Goal: Transaction & Acquisition: Purchase product/service

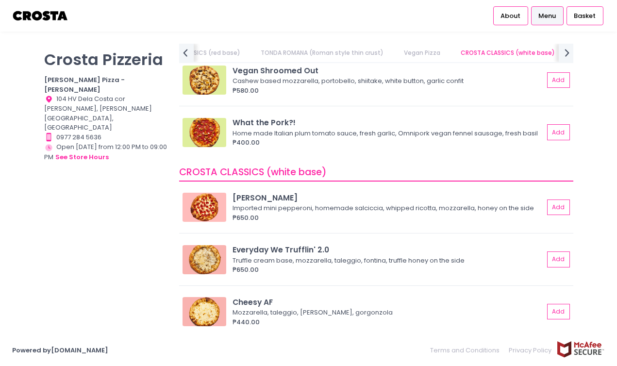
scroll to position [877, 0]
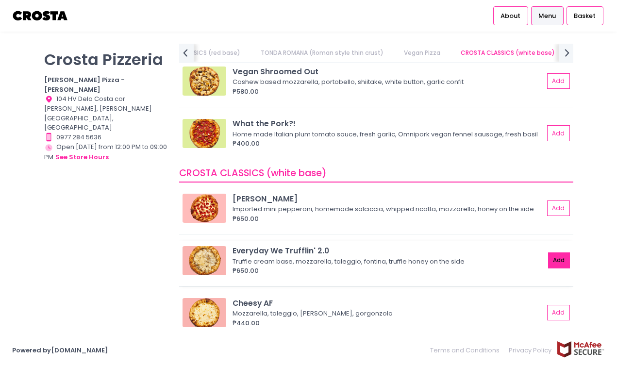
click at [553, 259] on button "Add" at bounding box center [559, 260] width 22 height 16
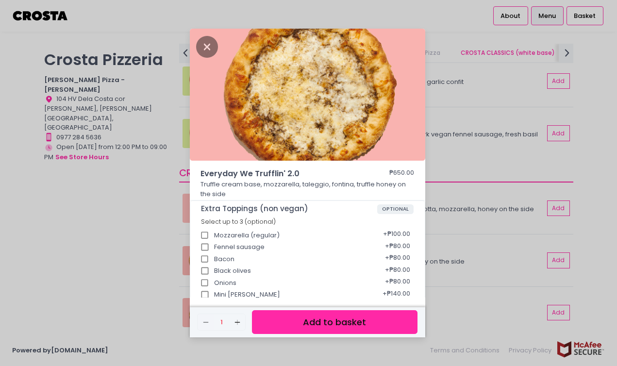
click at [340, 257] on div "Bacon + ₱80.00" at bounding box center [307, 256] width 213 height 12
click at [205, 261] on input "Bacon" at bounding box center [205, 259] width 18 height 18
checkbox input "true"
click at [279, 321] on button "Add to basket" at bounding box center [334, 322] width 165 height 24
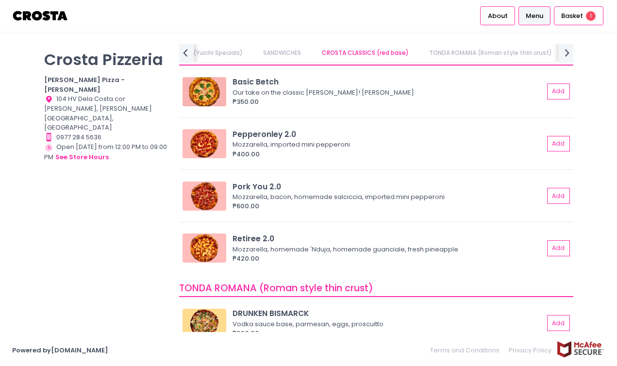
scroll to position [442, 0]
click at [199, 193] on img at bounding box center [204, 196] width 44 height 29
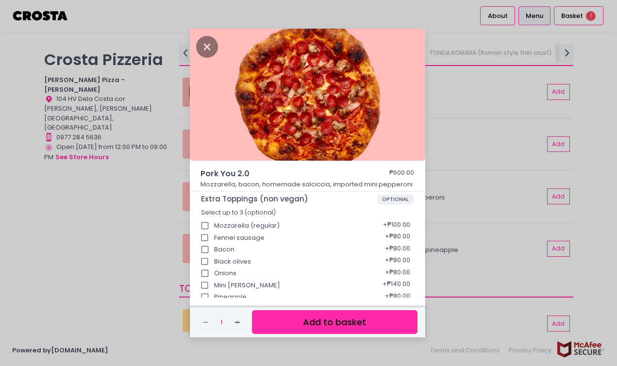
click at [280, 318] on button "Add to basket" at bounding box center [334, 322] width 165 height 24
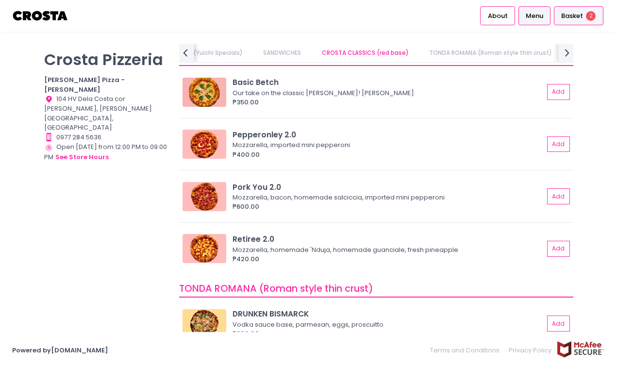
click at [569, 13] on span "Basket" at bounding box center [572, 16] width 22 height 10
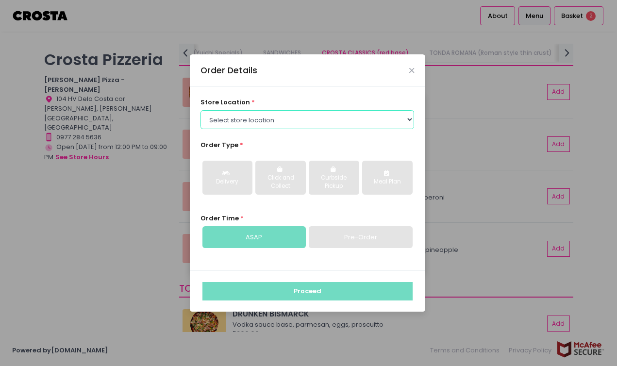
click at [383, 125] on select "Select store location [PERSON_NAME] Pizza - [PERSON_NAME] Pizza - [GEOGRAPHIC_D…" at bounding box center [307, 119] width 214 height 18
select select "5fabb2e53664a8677beaeb89"
click at [200, 110] on select "Select store location [PERSON_NAME] Pizza - [PERSON_NAME] Pizza - [GEOGRAPHIC_D…" at bounding box center [307, 119] width 214 height 18
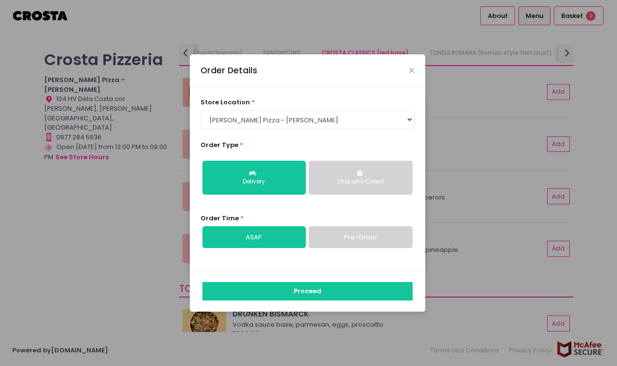
click at [334, 239] on link "Pre-Order" at bounding box center [360, 237] width 103 height 22
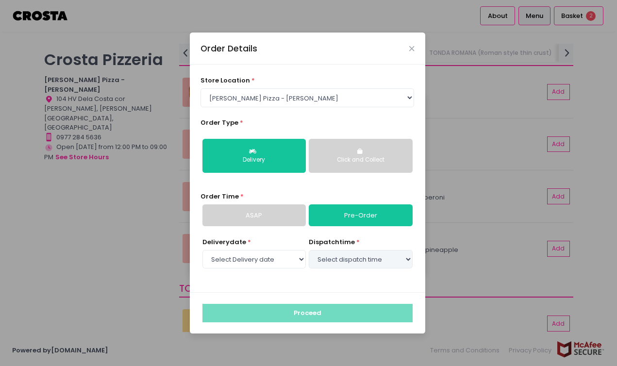
select select "[DATE]"
click at [328, 257] on select "Select dispatch time 02:30 PM - 03:00 PM 03:00 PM - 03:30 PM 03:30 PM - 04:00 P…" at bounding box center [360, 259] width 103 height 18
select select "15:00"
click at [309, 250] on select "Select dispatch time 02:30 PM - 03:00 PM 03:00 PM - 03:30 PM 03:30 PM - 04:00 P…" at bounding box center [360, 259] width 103 height 18
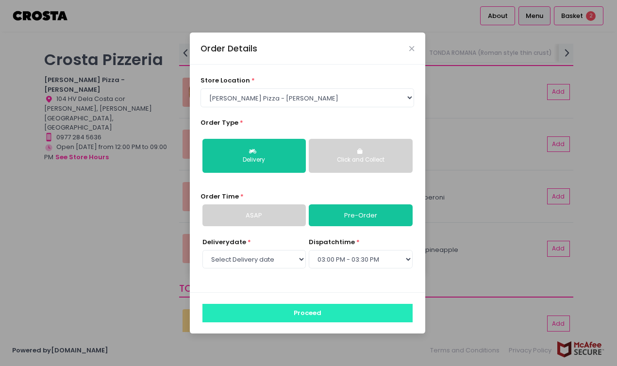
click at [298, 315] on button "Proceed" at bounding box center [307, 313] width 210 height 18
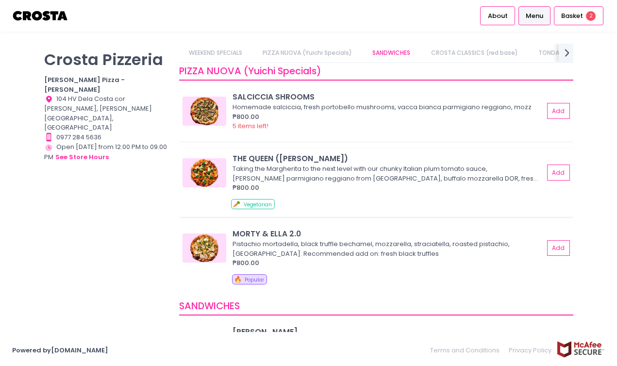
scroll to position [105, 0]
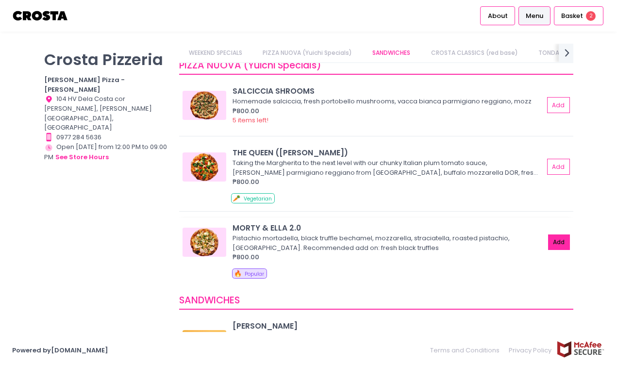
click at [548, 239] on button "Add" at bounding box center [559, 242] width 22 height 16
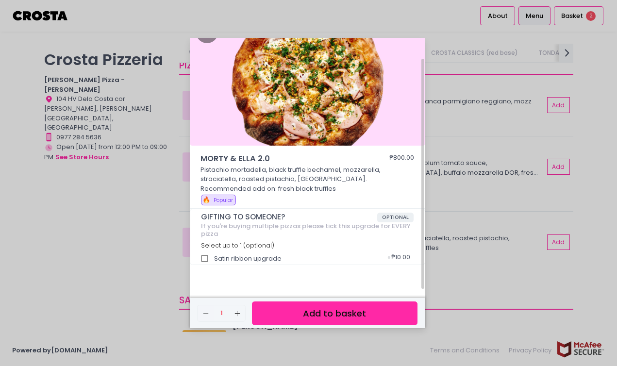
scroll to position [19, 0]
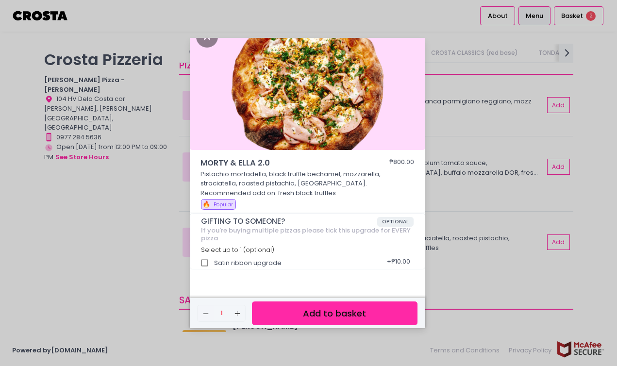
click at [386, 309] on button "Add to basket" at bounding box center [334, 313] width 165 height 24
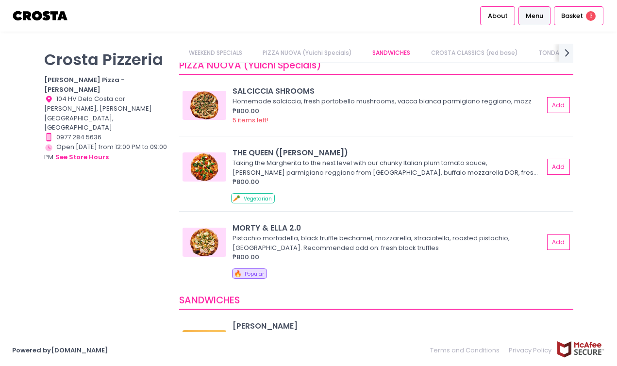
scroll to position [2, 0]
click at [571, 17] on span "Basket" at bounding box center [572, 16] width 22 height 10
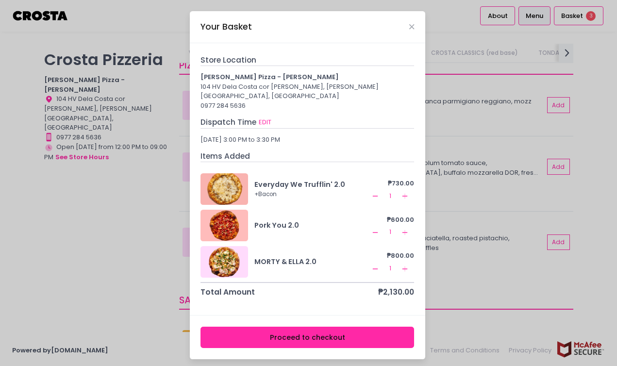
click at [498, 245] on div "Your Basket Store Location [PERSON_NAME] Pizza - [PERSON_NAME] 104 HV Dela Cost…" at bounding box center [308, 183] width 617 height 366
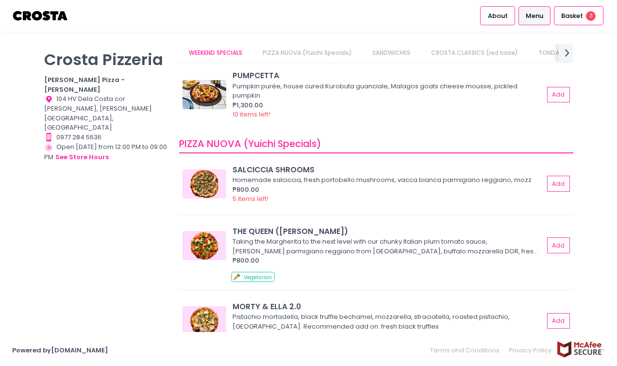
scroll to position [22, 0]
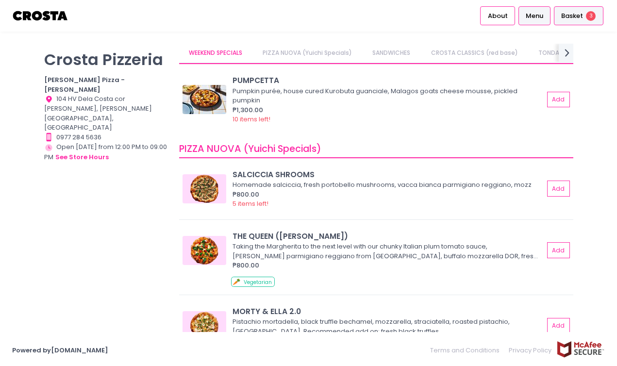
click at [566, 16] on span "Basket" at bounding box center [572, 16] width 22 height 10
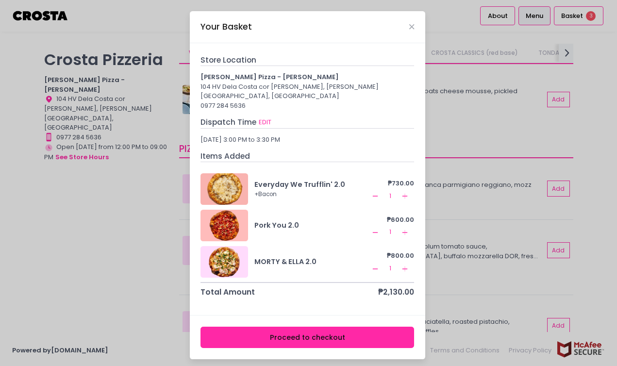
click at [543, 204] on div "Your Basket Store Location [PERSON_NAME] Pizza - [PERSON_NAME] 104 HV Dela Cost…" at bounding box center [308, 183] width 617 height 366
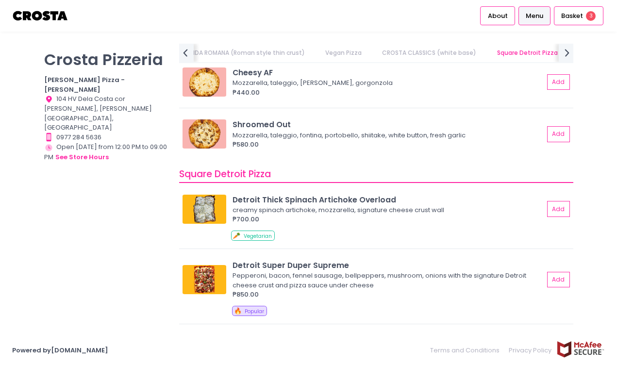
scroll to position [1106, 0]
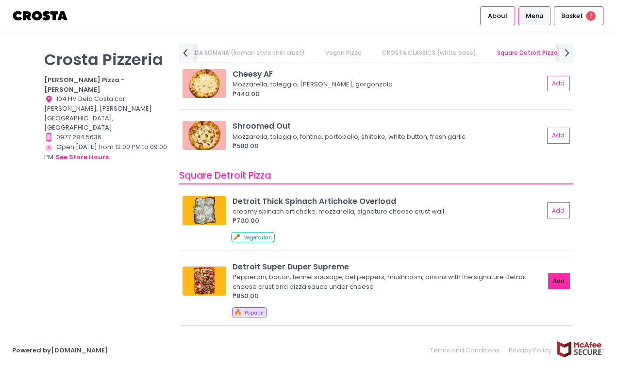
click at [554, 277] on button "Add" at bounding box center [559, 281] width 22 height 16
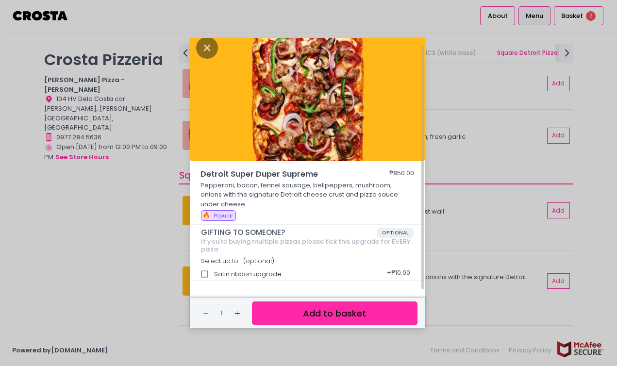
scroll to position [11, 0]
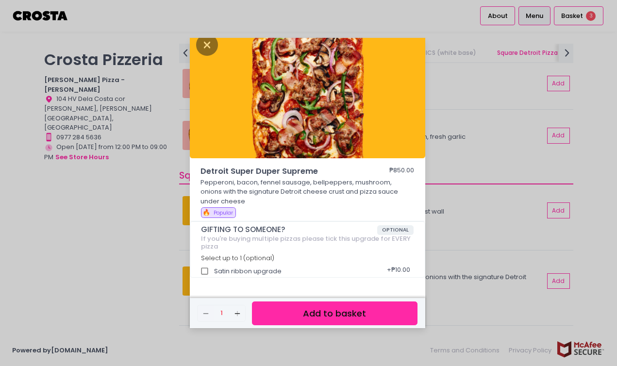
click at [390, 312] on button "Add to basket" at bounding box center [334, 313] width 165 height 24
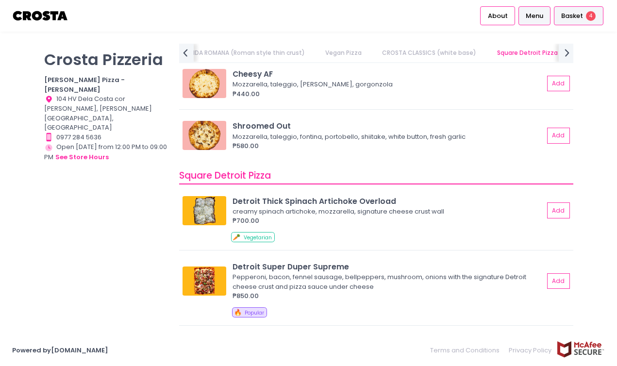
click at [565, 14] on span "Basket" at bounding box center [572, 16] width 22 height 10
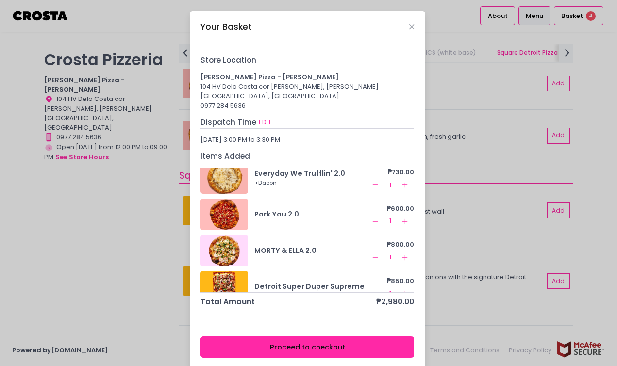
scroll to position [27, 0]
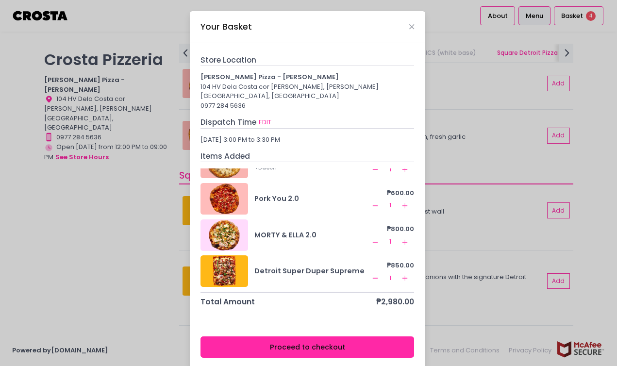
click at [371, 274] on icon "Remove Created with Sketch." at bounding box center [375, 278] width 8 height 8
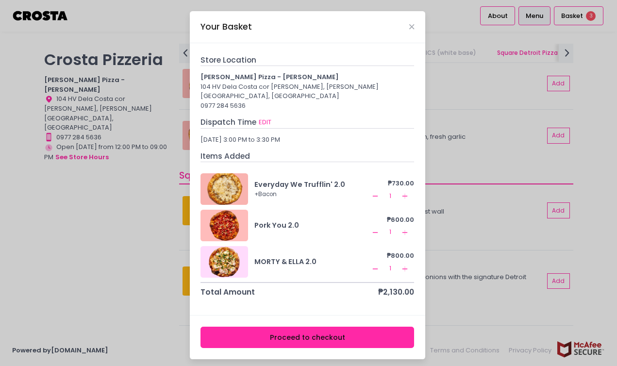
click at [403, 192] on icon "Add Created with Sketch." at bounding box center [405, 196] width 8 height 8
click at [379, 332] on button "Proceed to checkout" at bounding box center [307, 338] width 214 height 22
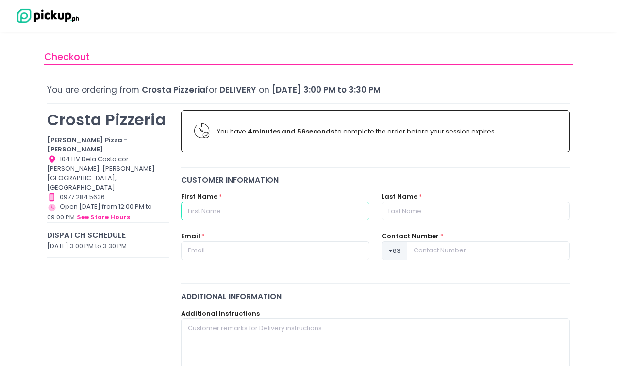
click at [283, 215] on input "text" at bounding box center [275, 211] width 188 height 18
type input "Karisha"
click at [392, 212] on input "text" at bounding box center [475, 211] width 188 height 18
type input "Recon"
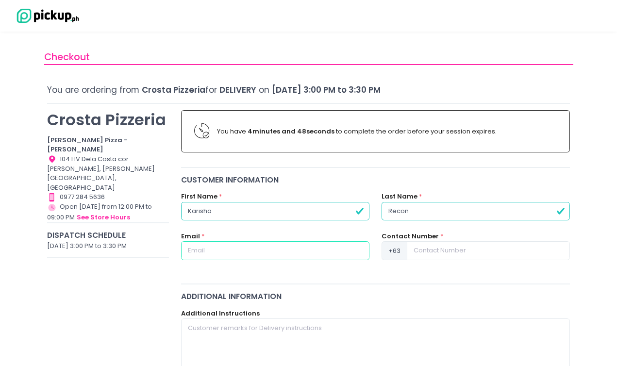
click at [215, 250] on input "text" at bounding box center [275, 250] width 188 height 18
type input "[EMAIL_ADDRESS][DOMAIN_NAME]"
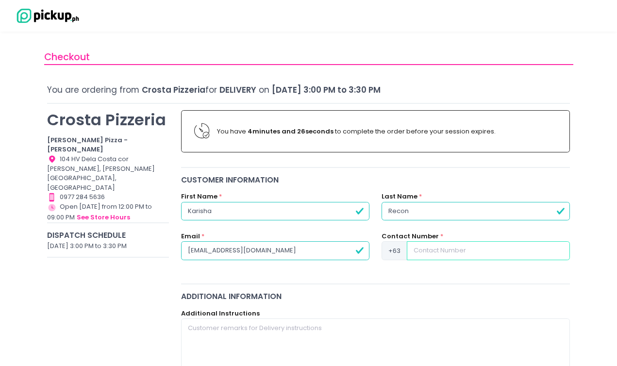
click at [424, 248] on input at bounding box center [488, 250] width 163 height 18
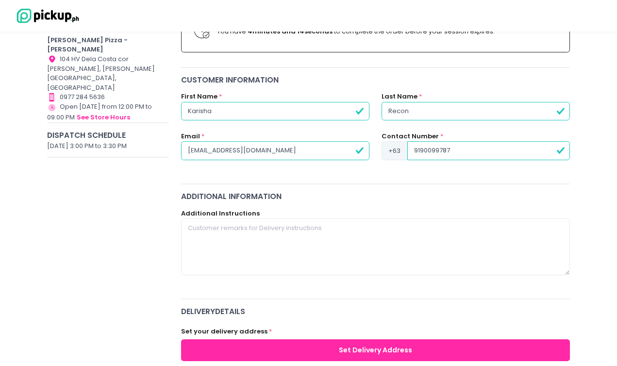
scroll to position [100, 0]
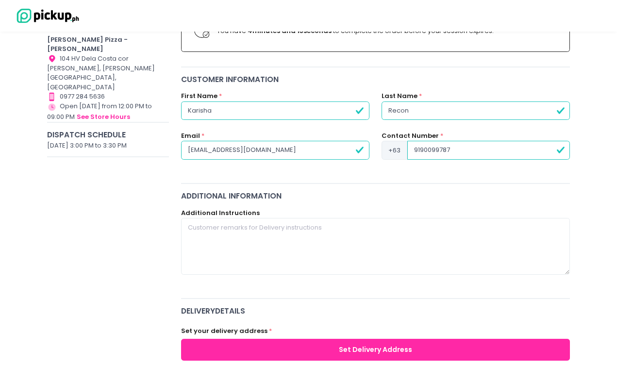
type input "9190099787"
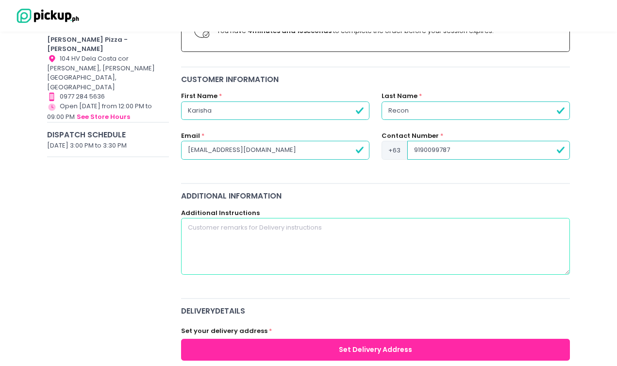
click at [408, 228] on textarea at bounding box center [375, 246] width 389 height 56
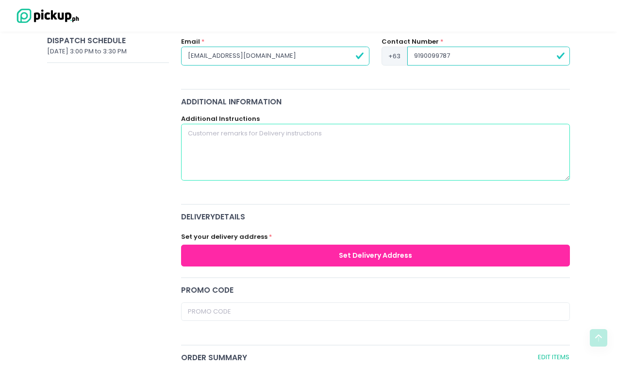
scroll to position [198, 0]
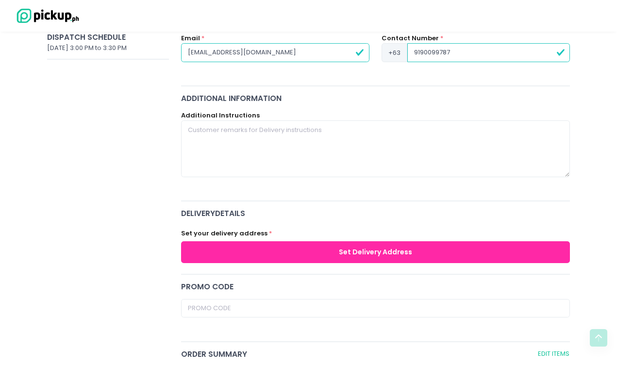
click at [410, 252] on button "Set Delivery Address" at bounding box center [375, 252] width 389 height 22
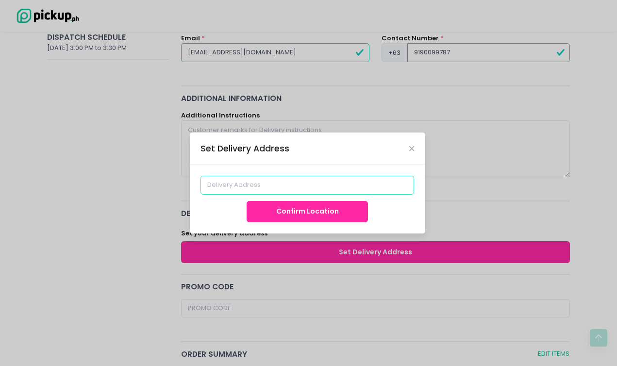
click at [334, 190] on input at bounding box center [307, 185] width 214 height 18
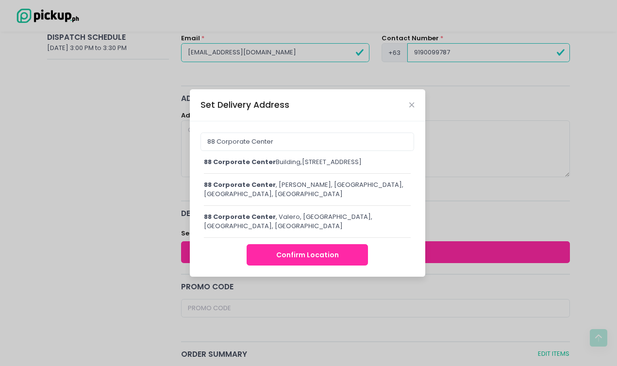
click at [313, 161] on div "[STREET_ADDRESS]" at bounding box center [307, 162] width 207 height 10
type input "[STREET_ADDRESS]"
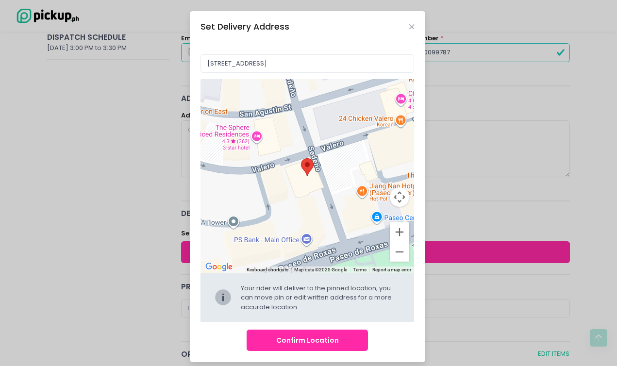
click at [312, 335] on button "Confirm Location" at bounding box center [307, 341] width 121 height 22
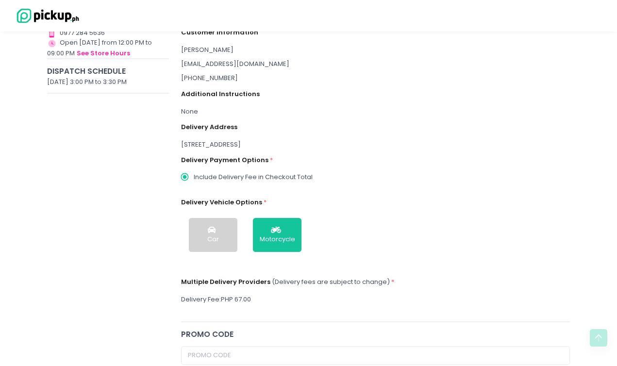
scroll to position [161, 0]
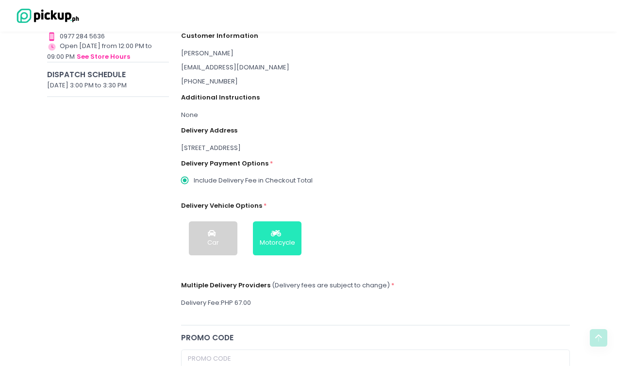
click at [289, 233] on button "Motorcycle" at bounding box center [277, 238] width 49 height 34
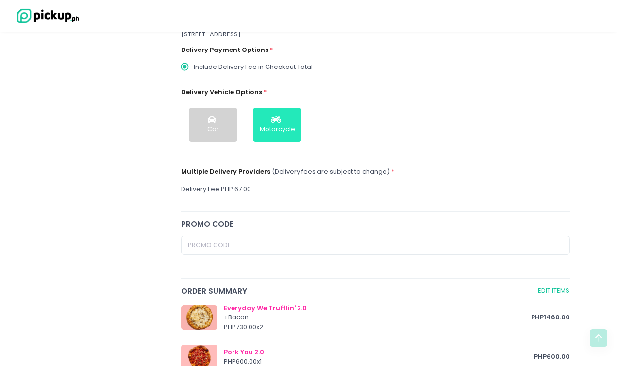
scroll to position [273, 0]
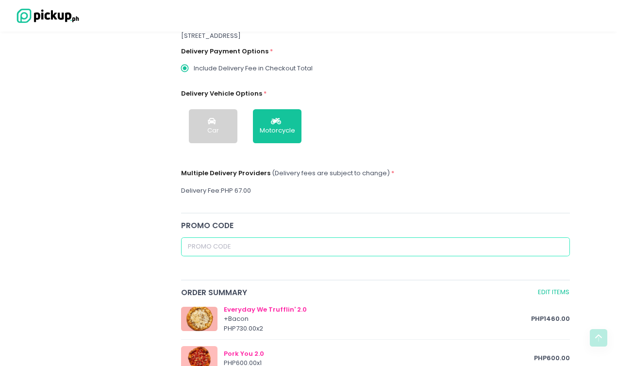
click at [367, 246] on input "text" at bounding box center [375, 246] width 389 height 18
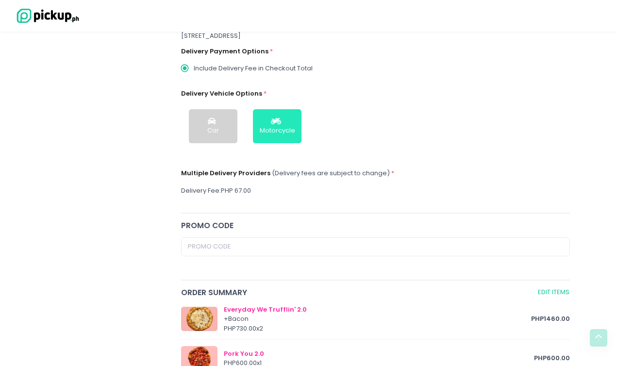
click at [284, 134] on div "Motorcycle" at bounding box center [277, 131] width 35 height 10
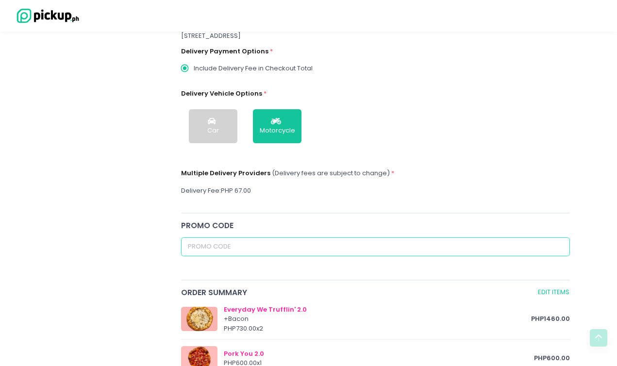
click at [266, 248] on input "text" at bounding box center [375, 246] width 389 height 18
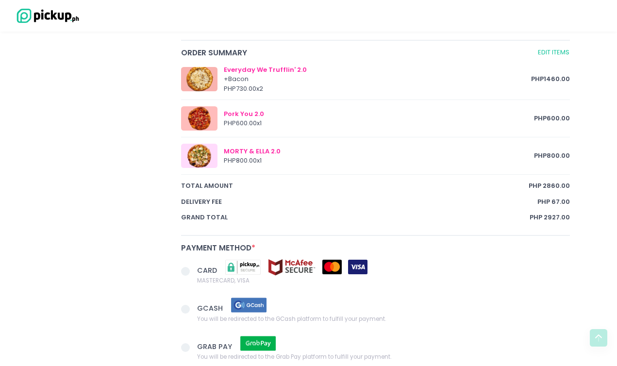
scroll to position [510, 0]
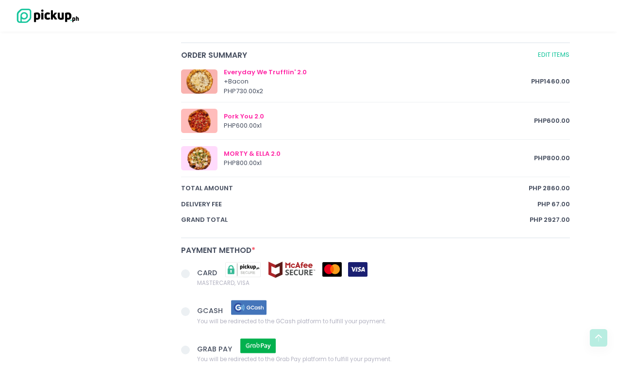
click at [353, 264] on img at bounding box center [357, 269] width 19 height 15
click at [199, 269] on input "CARD MASTERCARD, VISA" at bounding box center [196, 272] width 6 height 6
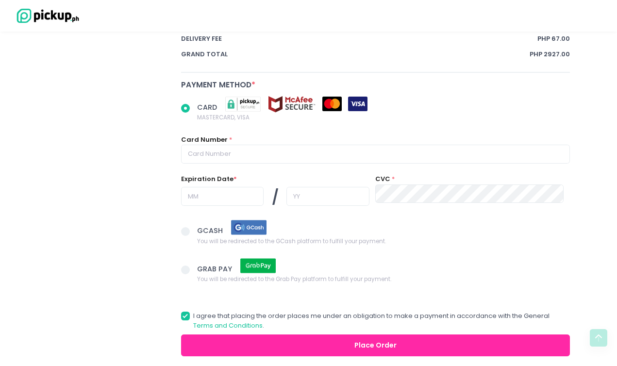
scroll to position [675, 0]
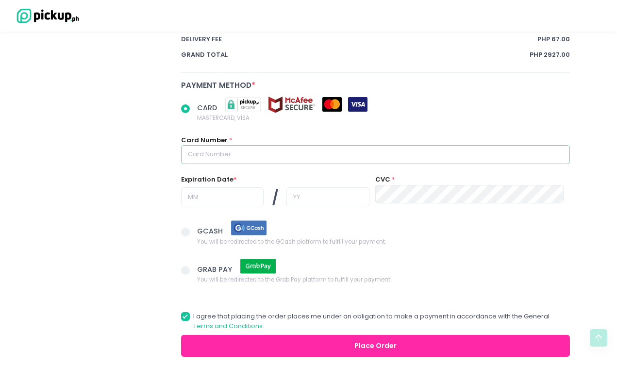
click at [308, 158] on input "text" at bounding box center [375, 154] width 389 height 18
radio input "true"
type input "4"
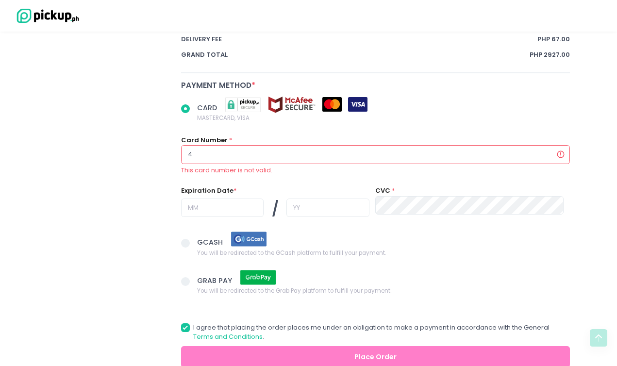
radio input "true"
type input "40"
radio input "true"
type input "402"
radio input "true"
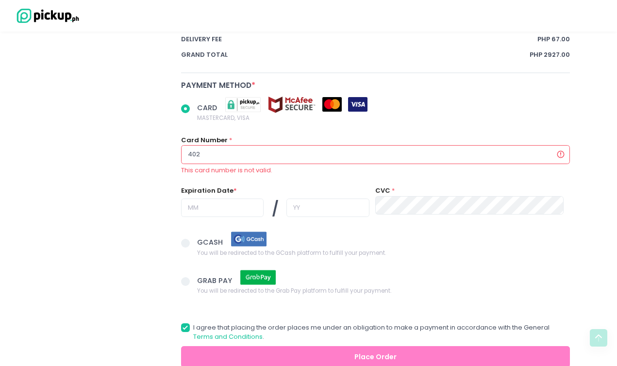
type input "4028"
radio input "true"
type input "40289"
radio input "true"
type input "402893"
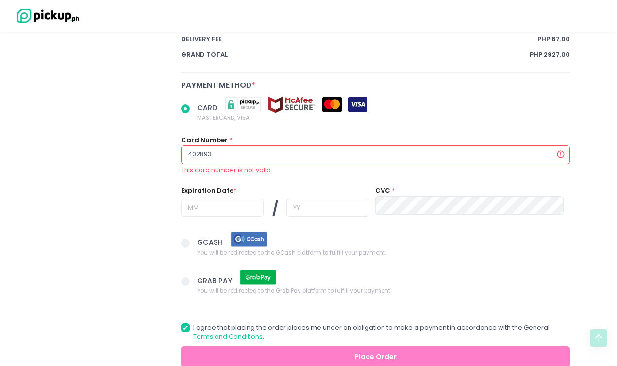
radio input "true"
type input "4028939"
radio input "true"
type input "40289391"
radio input "true"
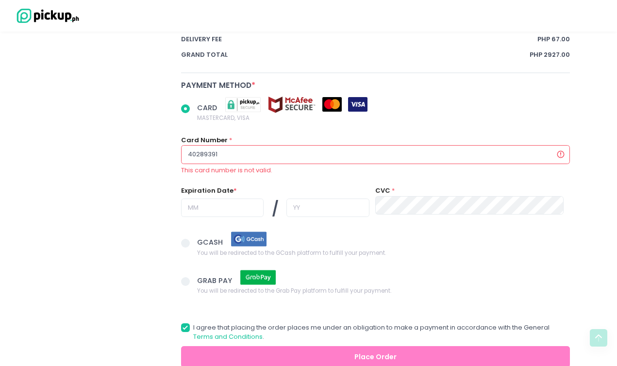
type input "402893911"
radio input "true"
type input "4028939115"
radio input "true"
type input "40289391156"
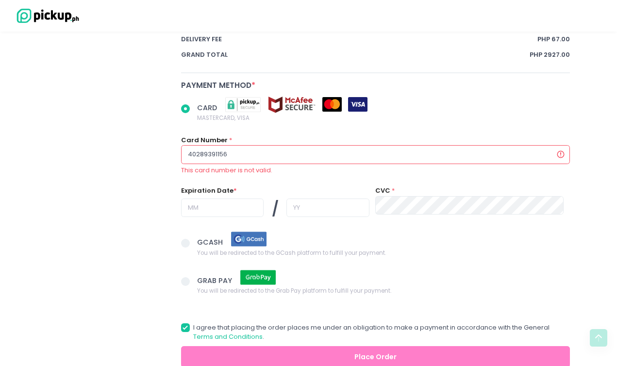
radio input "true"
type input "402893911568"
radio input "true"
type input "4028939115689"
radio input "true"
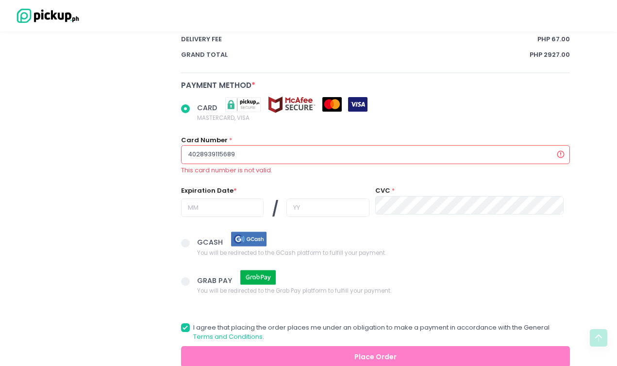
type input "40289391156894"
radio input "true"
type input "402893911568942"
radio input "true"
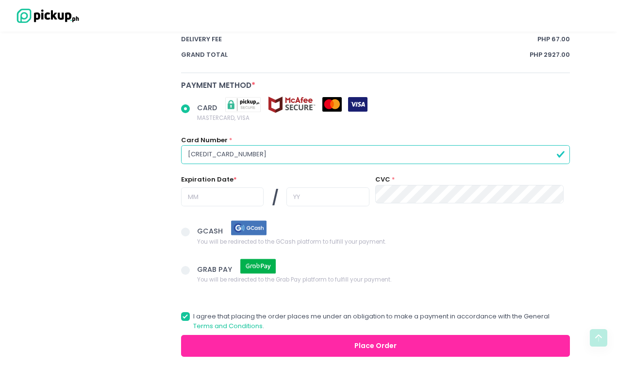
type input "[CREDIT_CARD_NUMBER]"
click at [230, 192] on input "text" at bounding box center [222, 196] width 83 height 18
radio input "true"
type input "0"
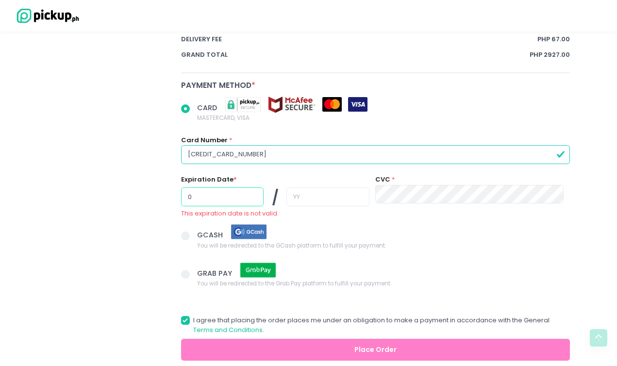
radio input "true"
type input "08"
click at [310, 198] on input "text" at bounding box center [327, 196] width 83 height 18
radio input "true"
type input "2"
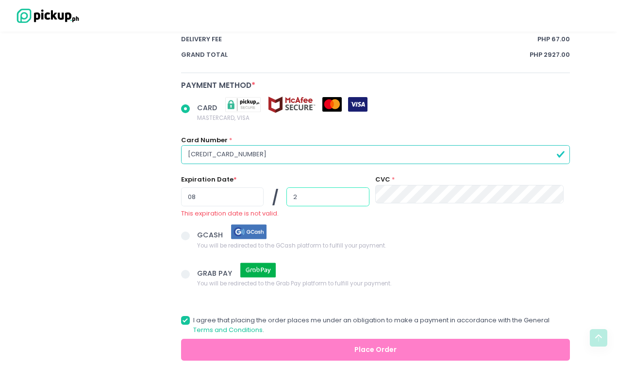
radio input "true"
type input "20"
radio input "true"
type input "2"
radio input "true"
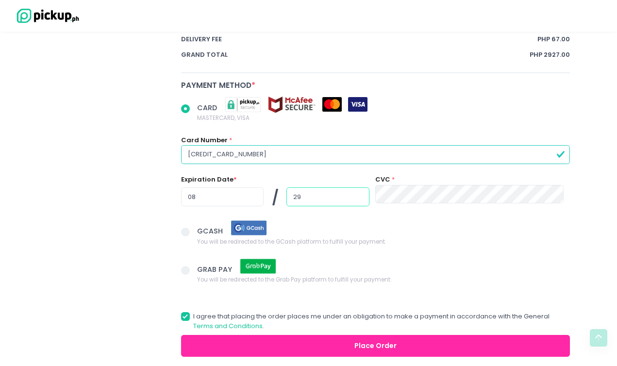
type input "29"
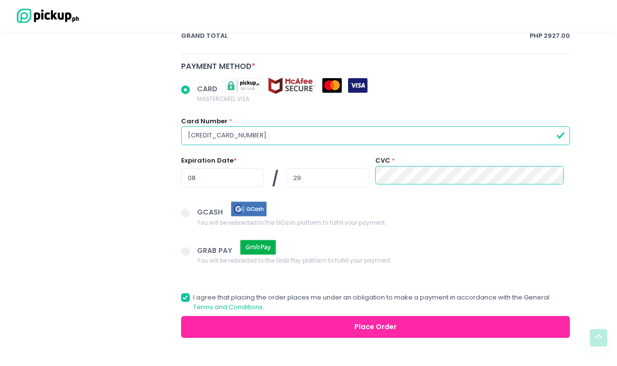
scroll to position [692, 0]
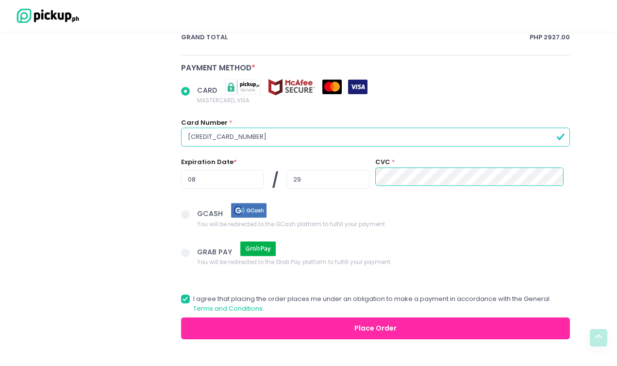
click at [285, 328] on button "Place Order" at bounding box center [375, 328] width 389 height 22
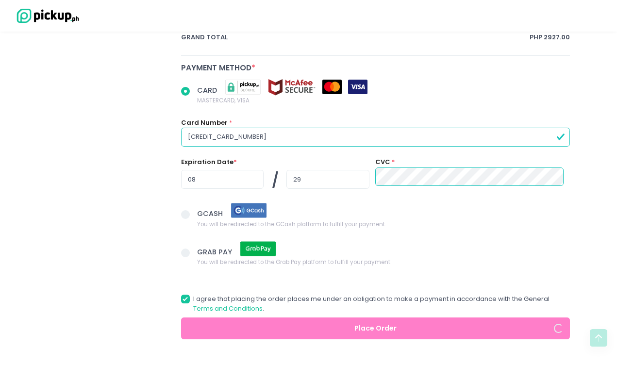
radio input "true"
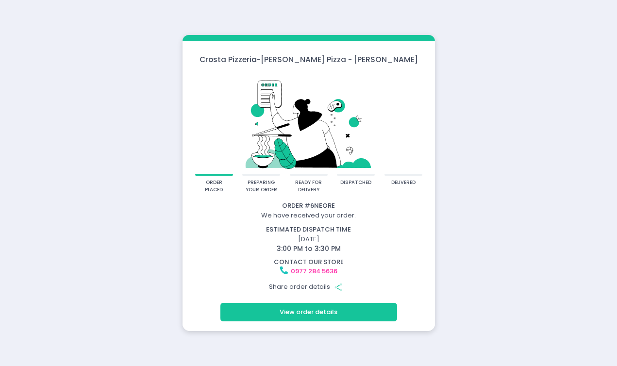
click at [321, 311] on button "View order details" at bounding box center [308, 312] width 177 height 18
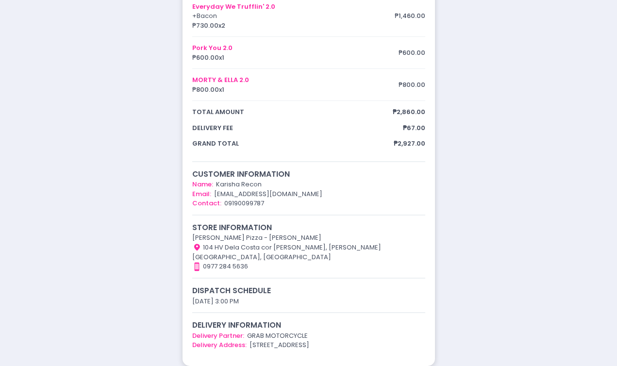
scroll to position [161, 0]
